Goal: Task Accomplishment & Management: Manage account settings

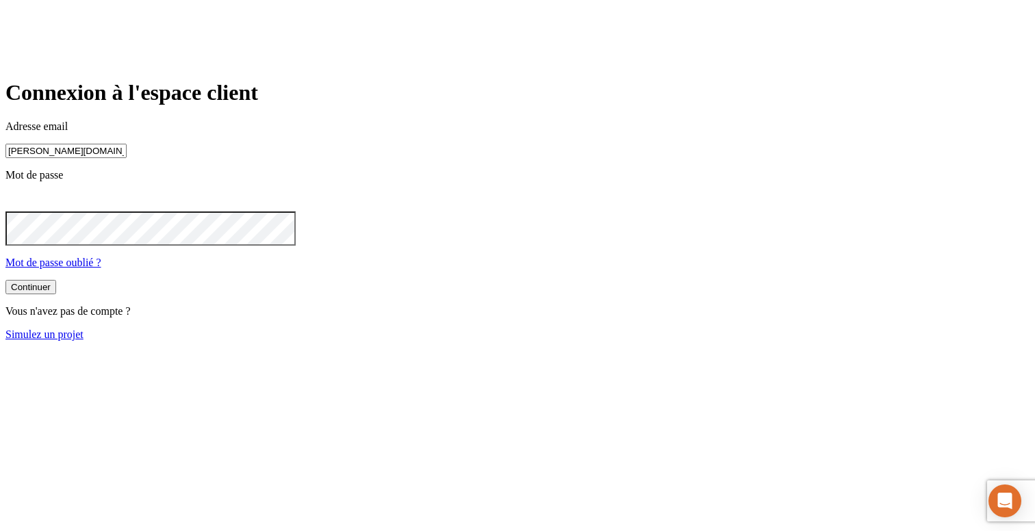
click at [127, 158] on input "[PERSON_NAME][DOMAIN_NAME][EMAIL_ADDRESS][DOMAIN_NAME]" at bounding box center [65, 151] width 121 height 14
type input "[PERSON_NAME][DOMAIN_NAME][EMAIL_ADDRESS][DOMAIN_NAME]"
click at [56, 296] on button "Continuer" at bounding box center [30, 288] width 51 height 14
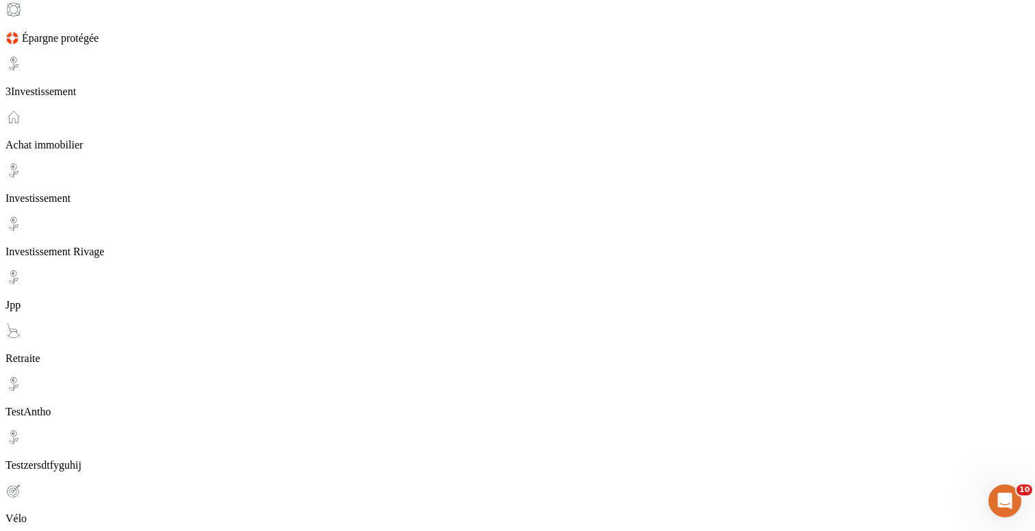
scroll to position [366, 0]
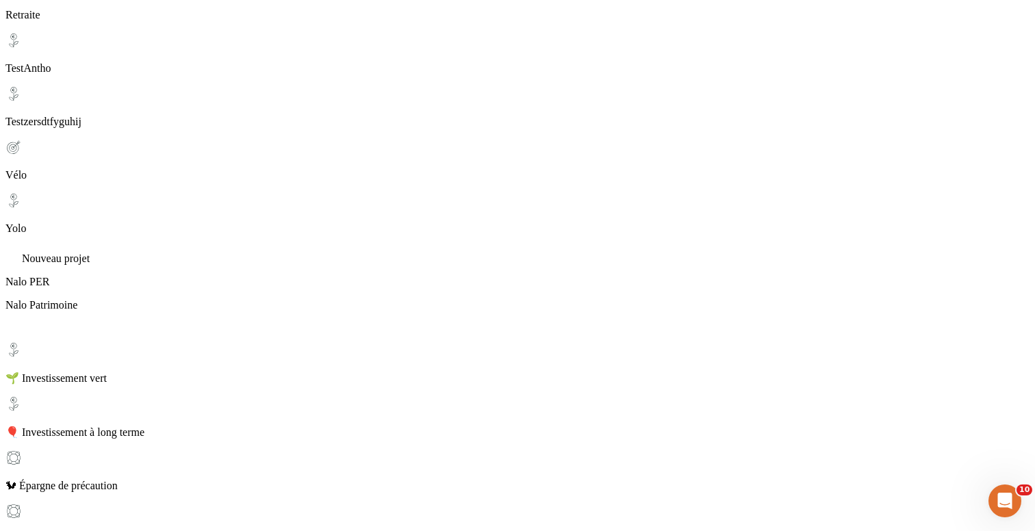
scroll to position [858, 0]
